Goal: Task Accomplishment & Management: Use online tool/utility

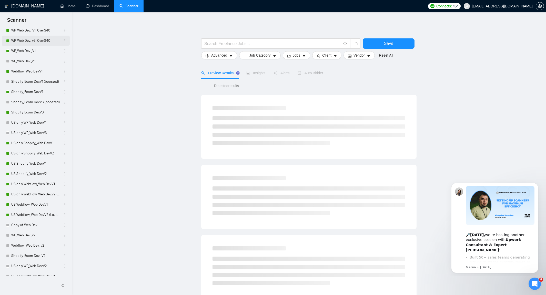
scroll to position [49, 0]
click at [32, 191] on link "US only Webflow_Web Dev.V2 (Laziza AI)" at bounding box center [35, 193] width 49 height 10
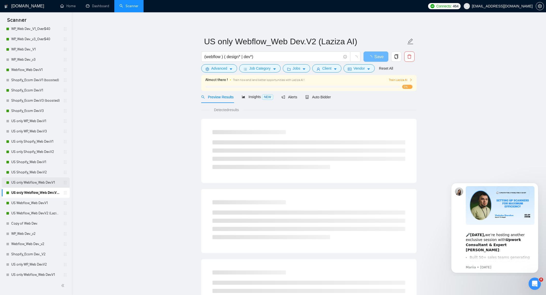
click at [37, 180] on link "US only Webflow_Web Dev.V1" at bounding box center [35, 183] width 49 height 10
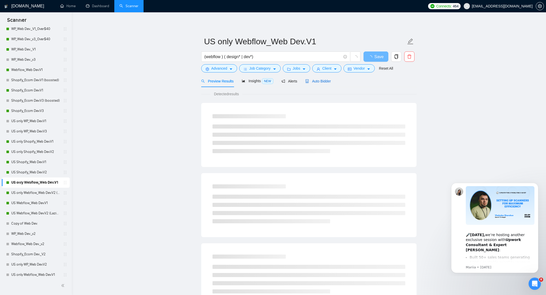
click at [314, 81] on span "Auto Bidder" at bounding box center [317, 81] width 25 height 4
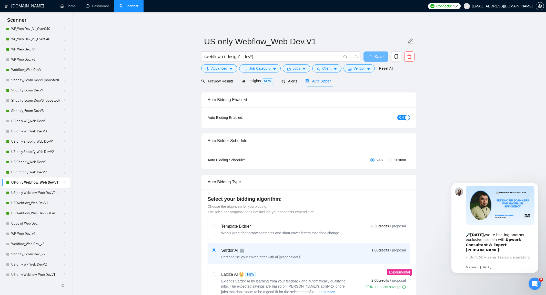
radio input "false"
radio input "true"
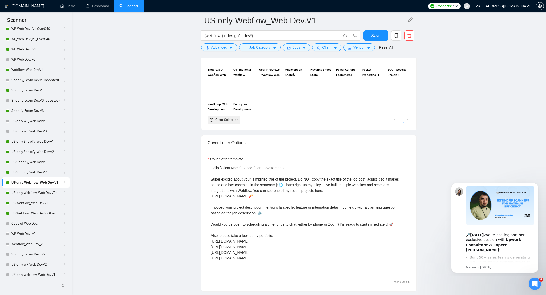
scroll to position [580, 0]
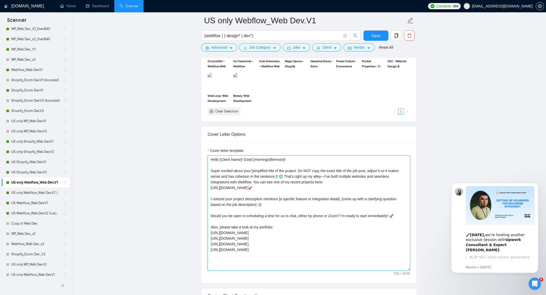
click at [233, 186] on textarea "Hello [Client Name]! Good [morning/afternoon]! Super excited about your [simpli…" at bounding box center [309, 213] width 202 height 115
click at [242, 195] on textarea "Hello [Client Name]! Good [morning/afternoon]! Super excited about your [simpli…" at bounding box center [309, 213] width 202 height 115
drag, startPoint x: 249, startPoint y: 187, endPoint x: 209, endPoint y: 186, distance: 40.5
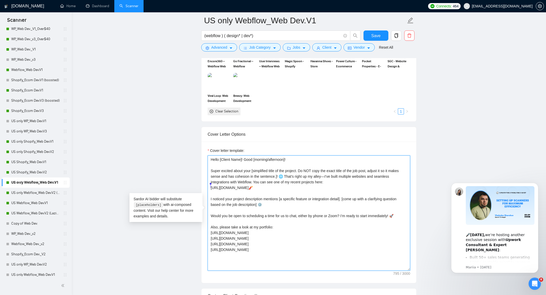
click at [209, 186] on textarea "Hello [Client Name]! Good [morning/afternoon]! Super excited about your [simpli…" at bounding box center [309, 213] width 202 height 115
drag, startPoint x: 208, startPoint y: 239, endPoint x: 259, endPoint y: 251, distance: 51.9
click at [258, 251] on textarea "Hello [Client Name]! Good [morning/afternoon]! Super excited about your [simpli…" at bounding box center [309, 213] width 202 height 115
